Goal: Information Seeking & Learning: Learn about a topic

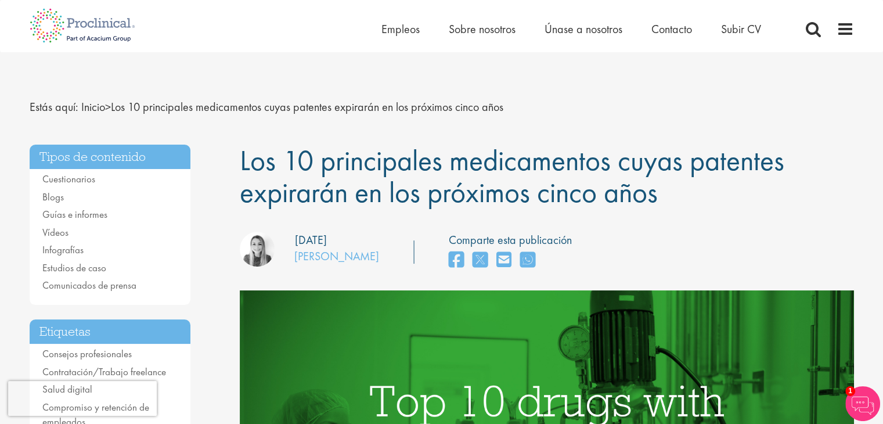
click at [201, 103] on font "Los 10 principales medicamentos cuyas patentes expirarán en los próximos cinco …" at bounding box center [307, 106] width 392 height 15
click at [850, 33] on span at bounding box center [844, 28] width 17 height 17
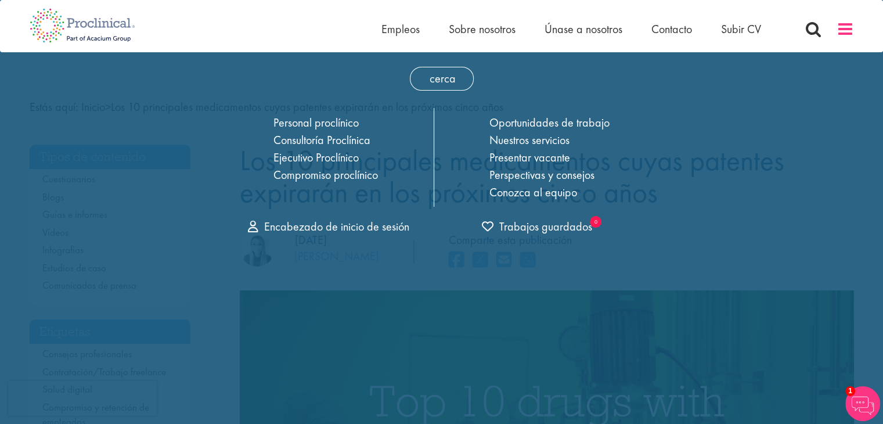
click at [850, 33] on span at bounding box center [844, 28] width 17 height 17
click at [843, 31] on span at bounding box center [844, 28] width 17 height 17
click at [534, 91] on div "cerca Hogar Empleos Sobre nosotros Únase a nosotros Contacto Subir CV Personal …" at bounding box center [442, 147] width 430 height 191
drag, startPoint x: 856, startPoint y: 0, endPoint x: 539, endPoint y: 57, distance: 322.0
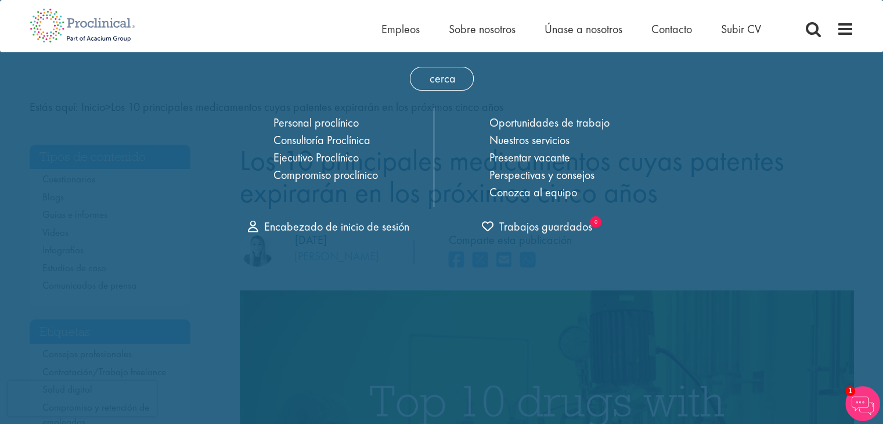
click at [539, 57] on div "cerca Hogar Empleos Sobre nosotros Únase a nosotros Contacto Subir CV Personal …" at bounding box center [442, 147] width 430 height 191
click at [427, 80] on span "cerca" at bounding box center [442, 79] width 64 height 24
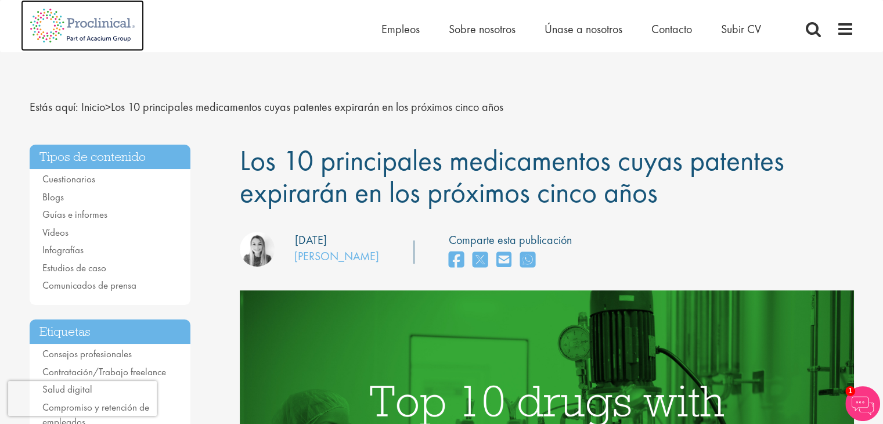
click at [113, 33] on img at bounding box center [82, 25] width 123 height 51
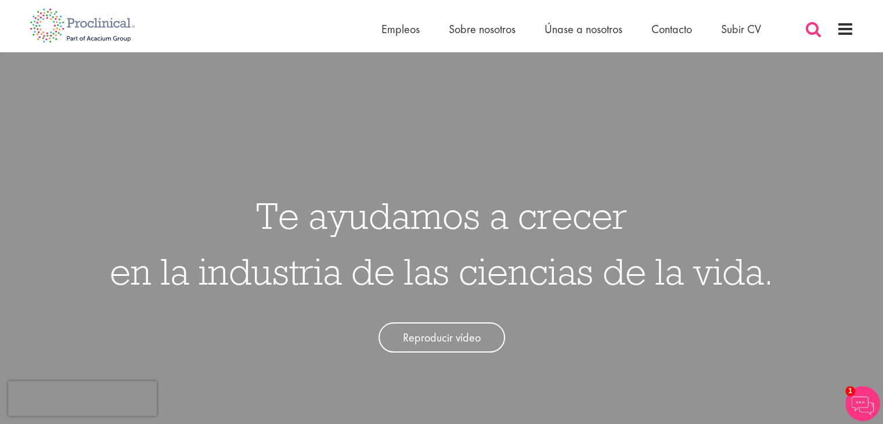
click at [814, 27] on span at bounding box center [813, 28] width 17 height 17
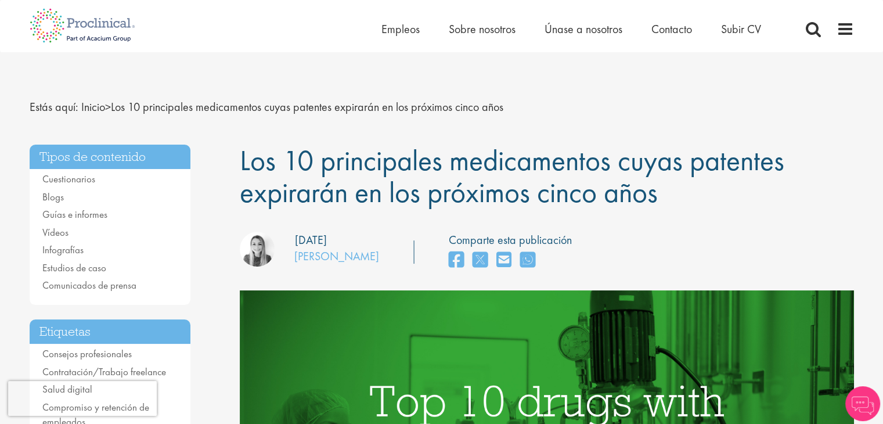
click at [98, 17] on img at bounding box center [82, 25] width 123 height 51
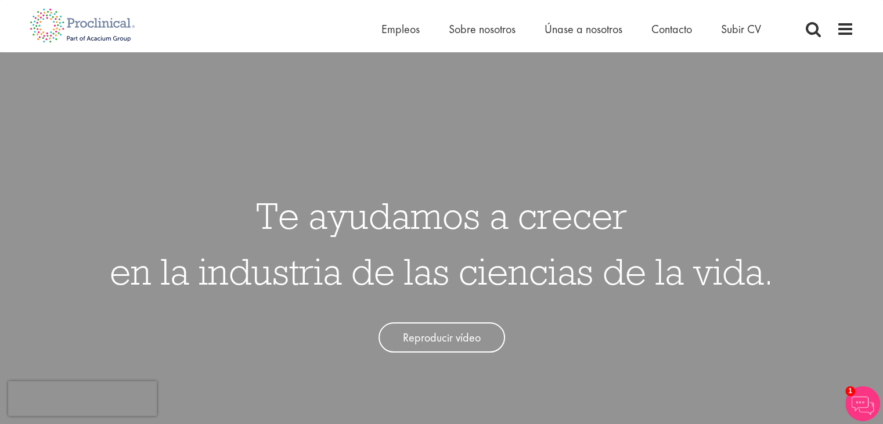
click at [334, 24] on div "Hogar Empleos Sobre nosotros Únase a nosotros Contacto Subir CV" at bounding box center [437, 22] width 833 height 44
click at [311, 24] on div "Hogar Empleos Sobre nosotros Únase a nosotros Contacto Subir CV" at bounding box center [437, 22] width 833 height 44
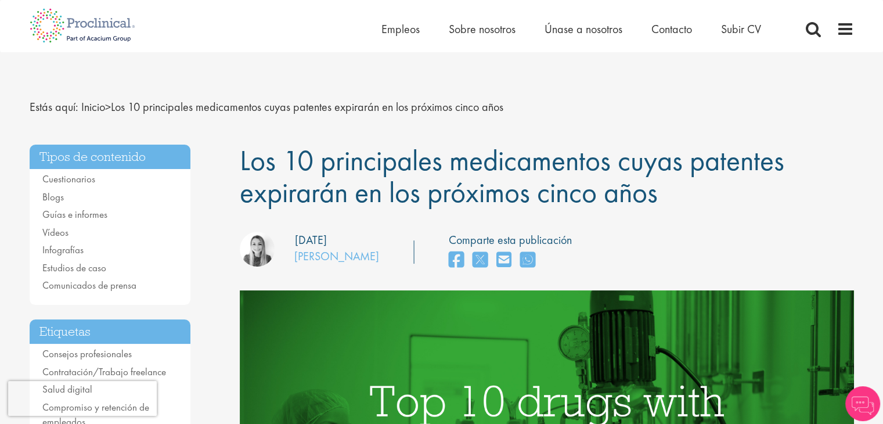
drag, startPoint x: 244, startPoint y: 164, endPoint x: 669, endPoint y: 201, distance: 426.5
click at [669, 201] on h1 "Los 10 principales medicamentos cuyas patentes expirarán en los próximos cinco …" at bounding box center [547, 177] width 614 height 64
copy font "Los 10 principales medicamentos cuyas patentes expirarán en los próximos cinco …"
